Goal: Task Accomplishment & Management: Manage account settings

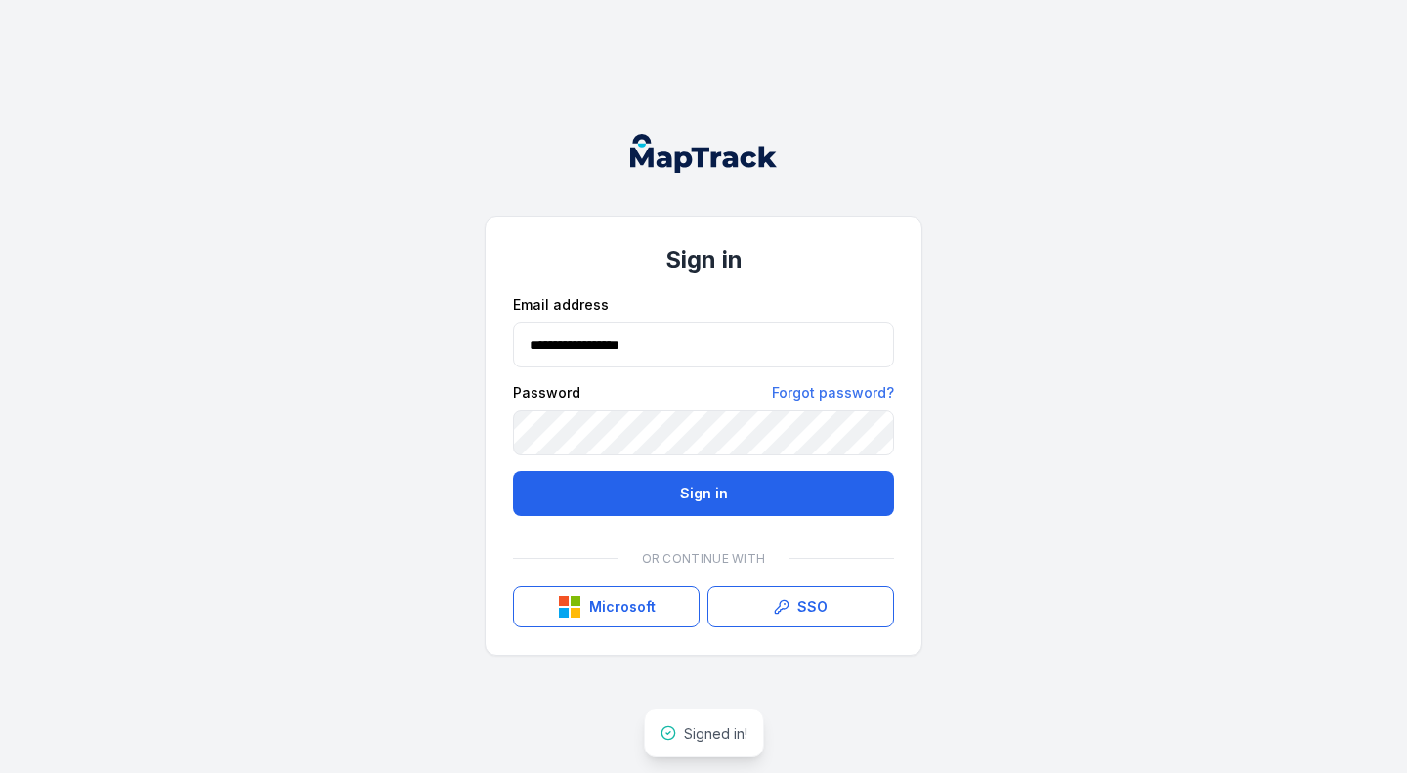
click at [759, 493] on button "Sign in" at bounding box center [703, 493] width 381 height 45
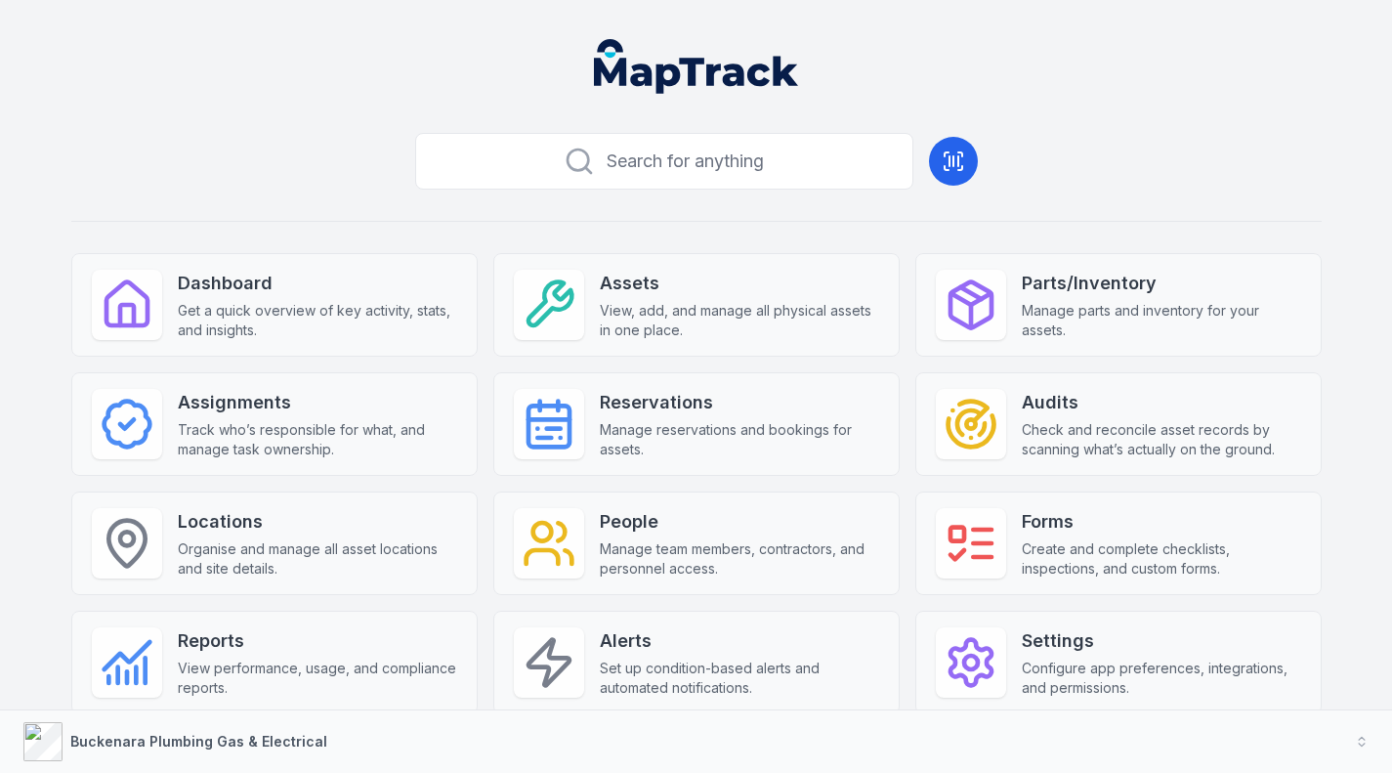
click at [1053, 73] on header at bounding box center [696, 74] width 1346 height 102
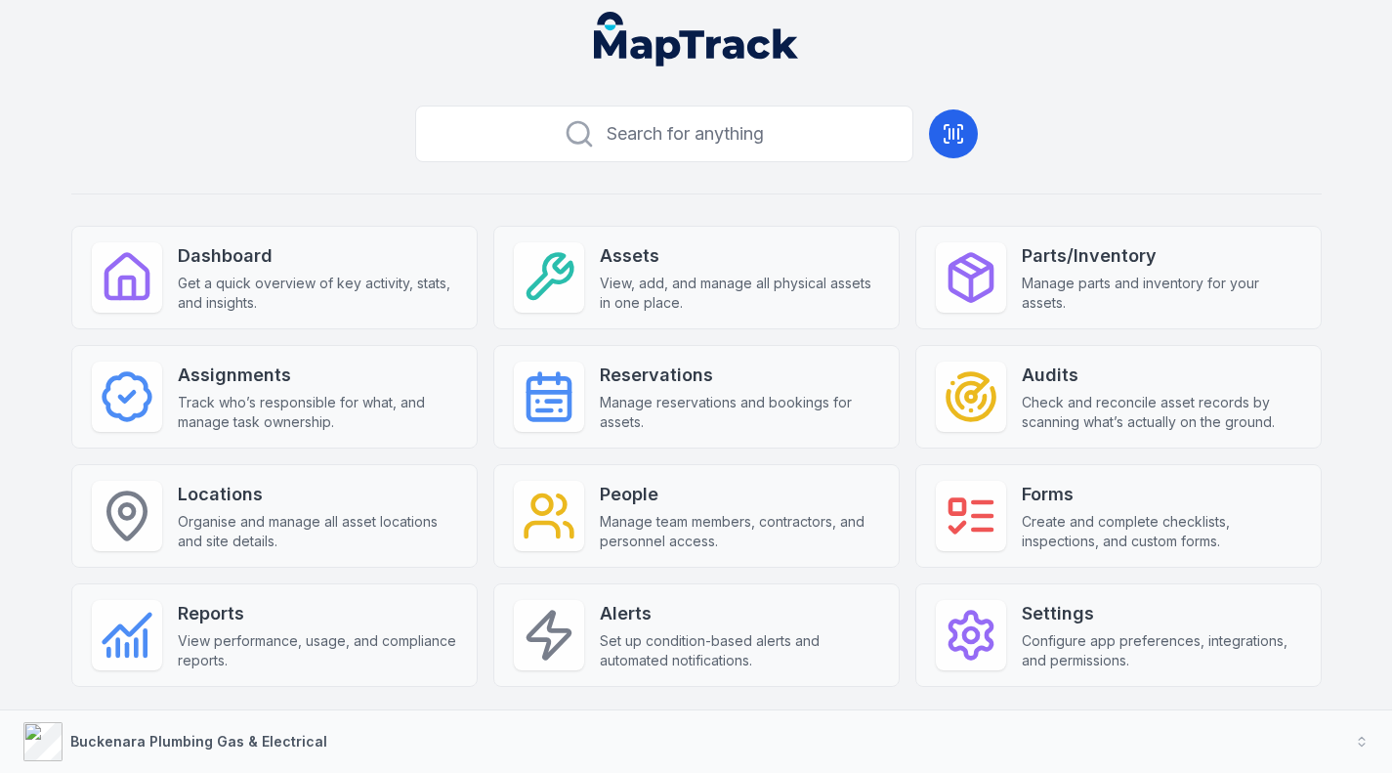
click at [530, 279] on icon at bounding box center [549, 277] width 55 height 55
